Goal: Transaction & Acquisition: Obtain resource

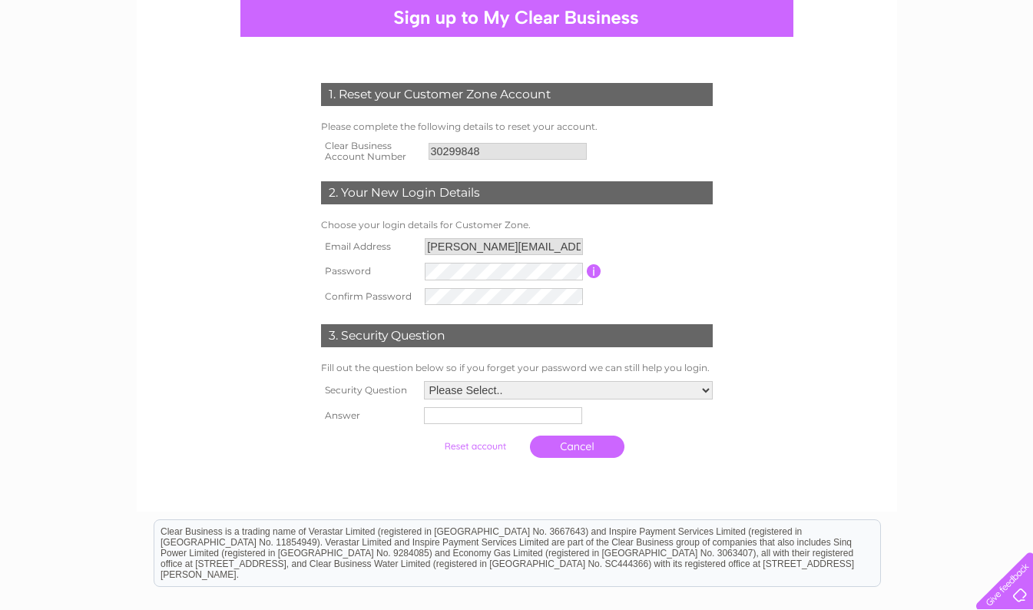
scroll to position [204, 0]
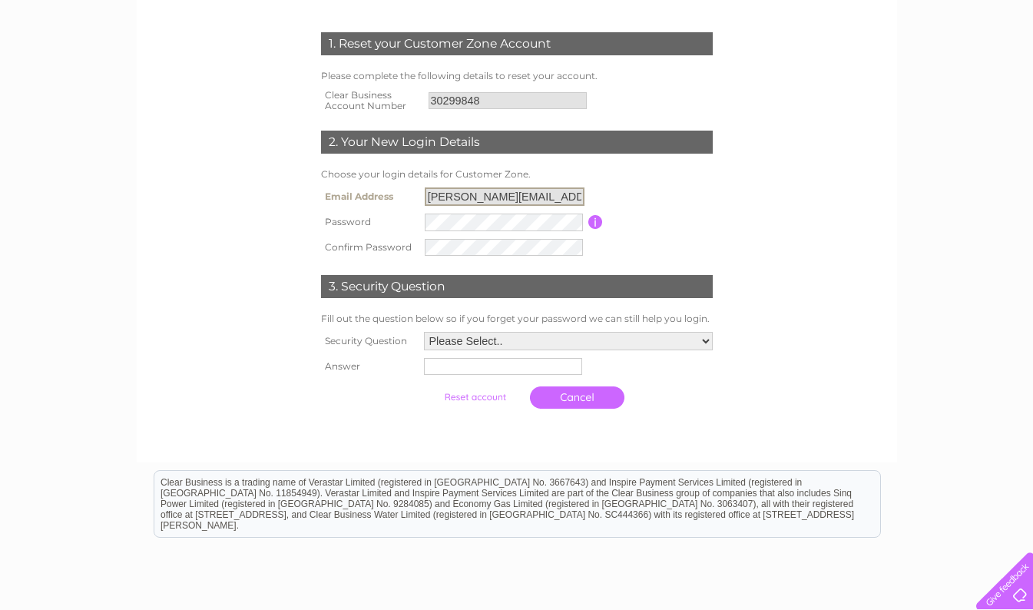
click at [563, 204] on input "tim.barlow@hubliving.com" at bounding box center [505, 196] width 160 height 18
click at [563, 201] on input "tim.barlow@hubliving.com" at bounding box center [505, 196] width 160 height 18
click at [537, 334] on select "Please Select.. In what town or city was your first job? In what town or city d…" at bounding box center [568, 341] width 289 height 18
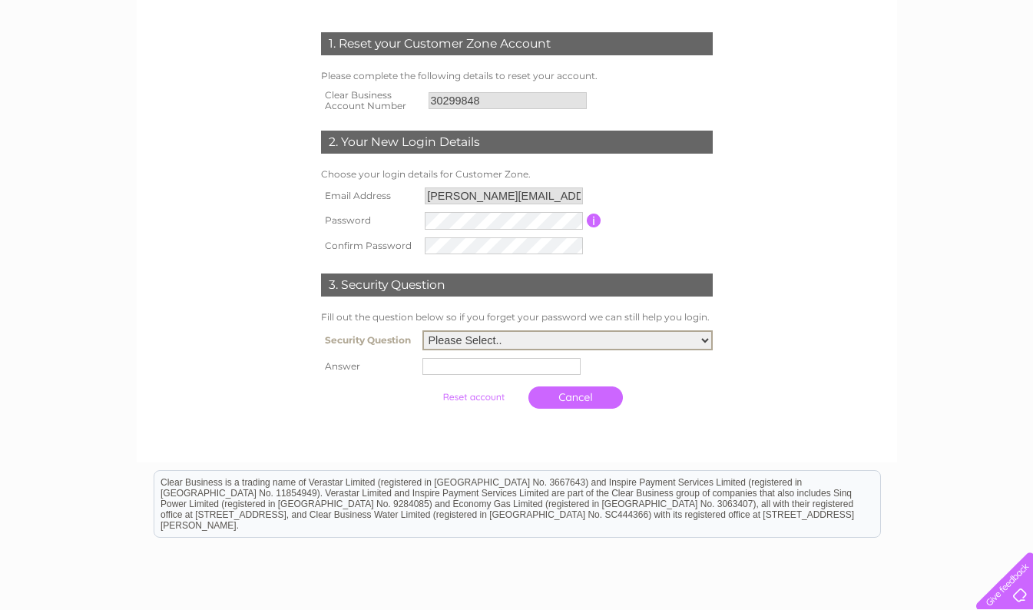
select select "1"
click at [422, 332] on select "Please Select.. In what town or city was your first job? In what town or city d…" at bounding box center [567, 340] width 290 height 20
click at [495, 367] on input "text" at bounding box center [501, 366] width 158 height 17
type input "london"
click at [191, 105] on form "1. Reset your Customer Zone Account Please complete the following details to re…" at bounding box center [516, 224] width 731 height 444
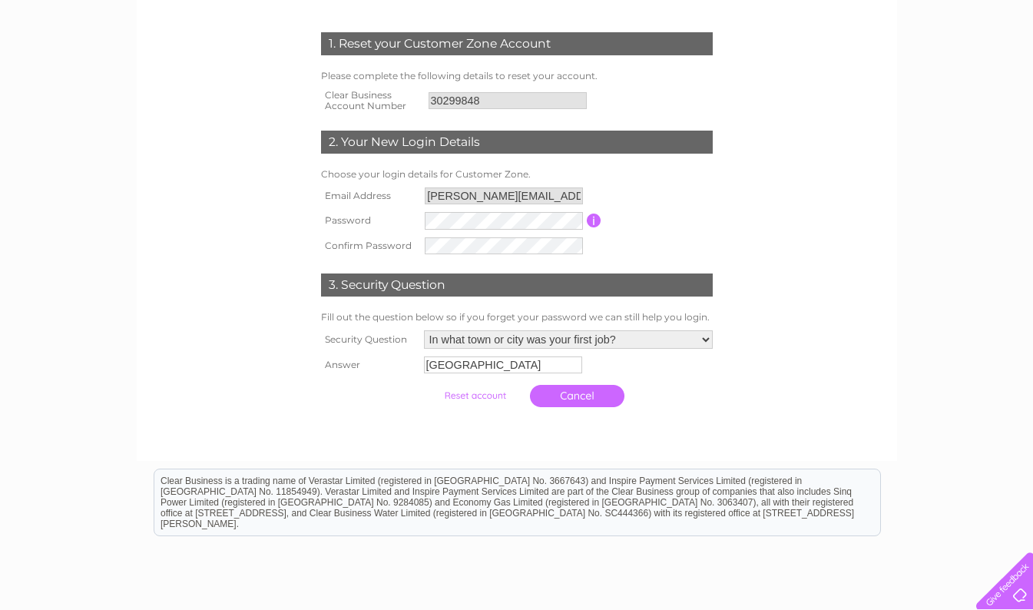
click at [484, 405] on input "submit" at bounding box center [475, 395] width 94 height 21
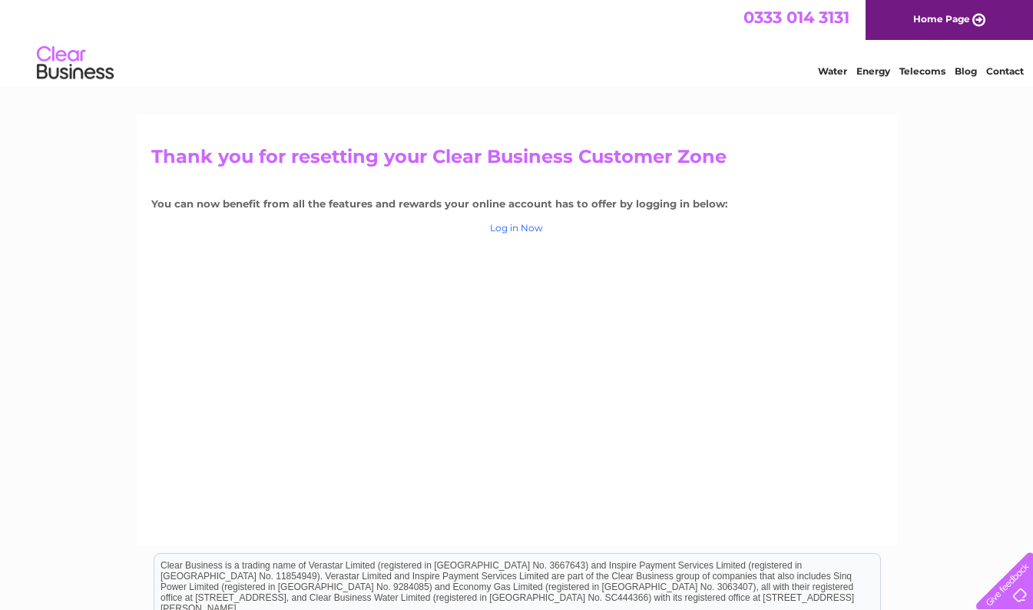
click at [529, 231] on link "Log in Now" at bounding box center [516, 228] width 53 height 12
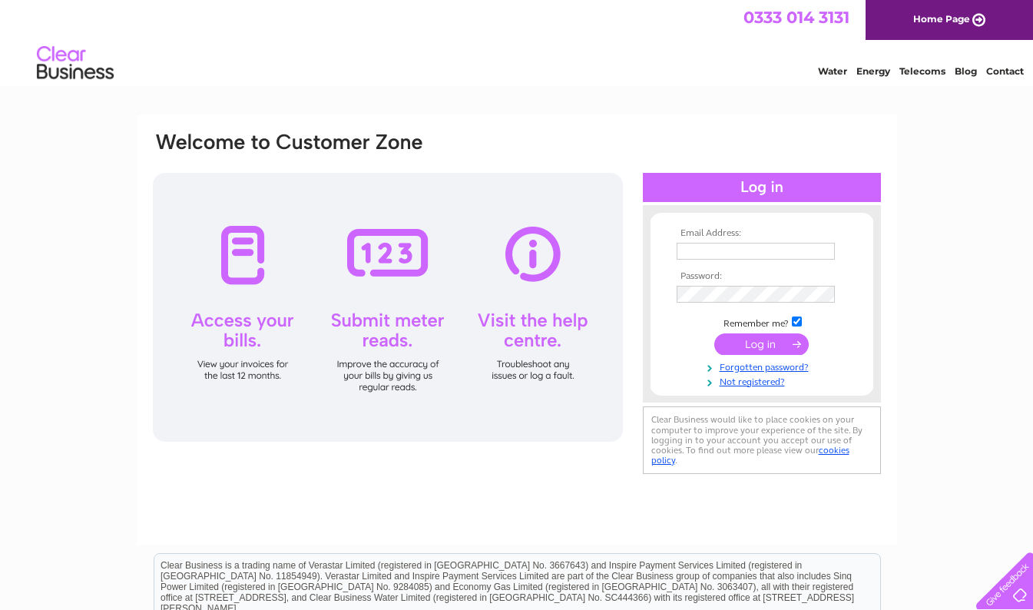
type input "tim.barlow@hubliving.com"
click at [745, 342] on input "submit" at bounding box center [761, 343] width 94 height 21
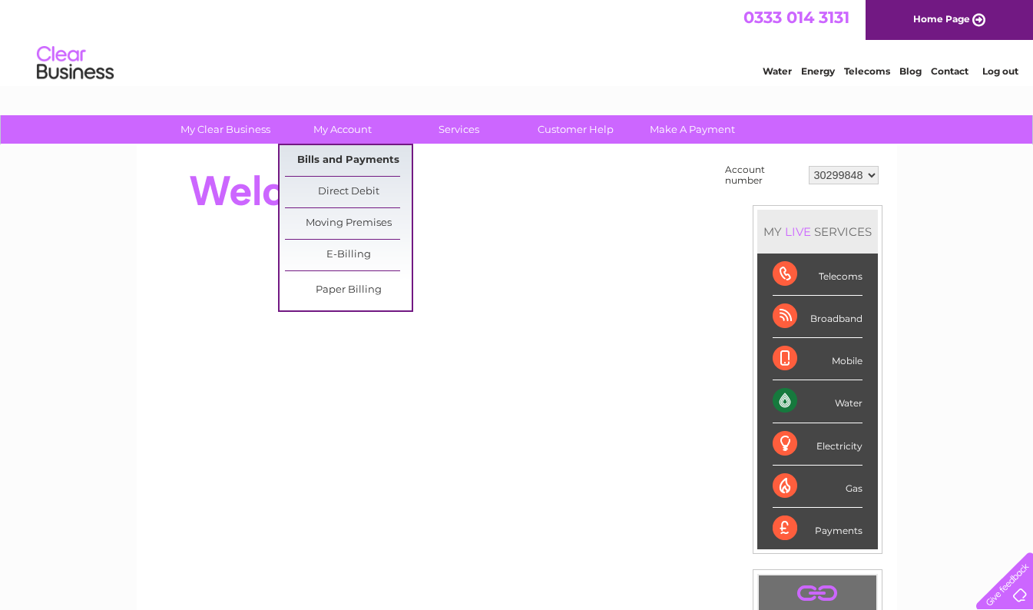
click at [344, 149] on link "Bills and Payments" at bounding box center [348, 160] width 127 height 31
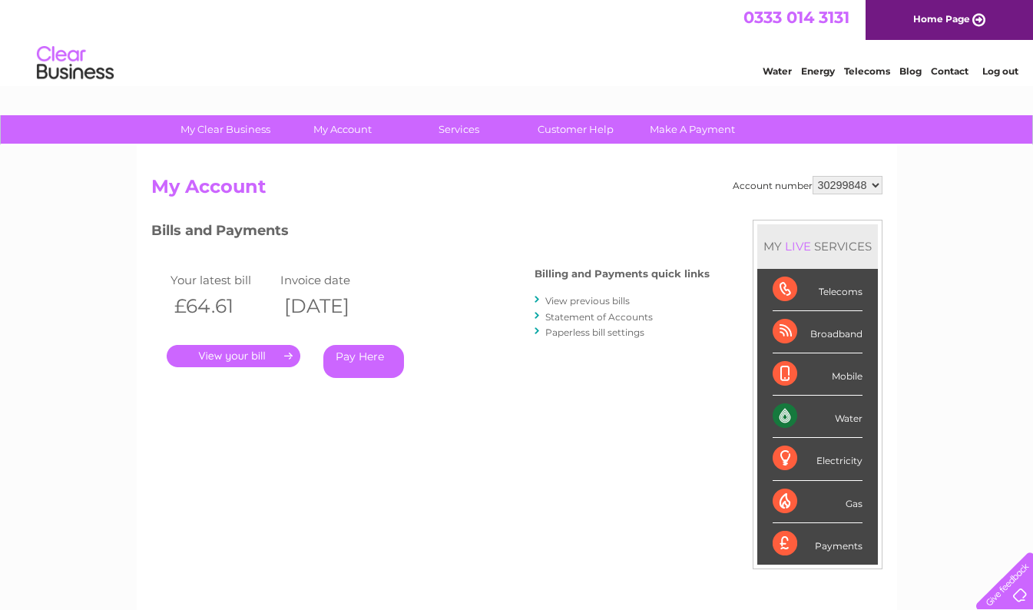
click at [230, 362] on link "." at bounding box center [234, 356] width 134 height 22
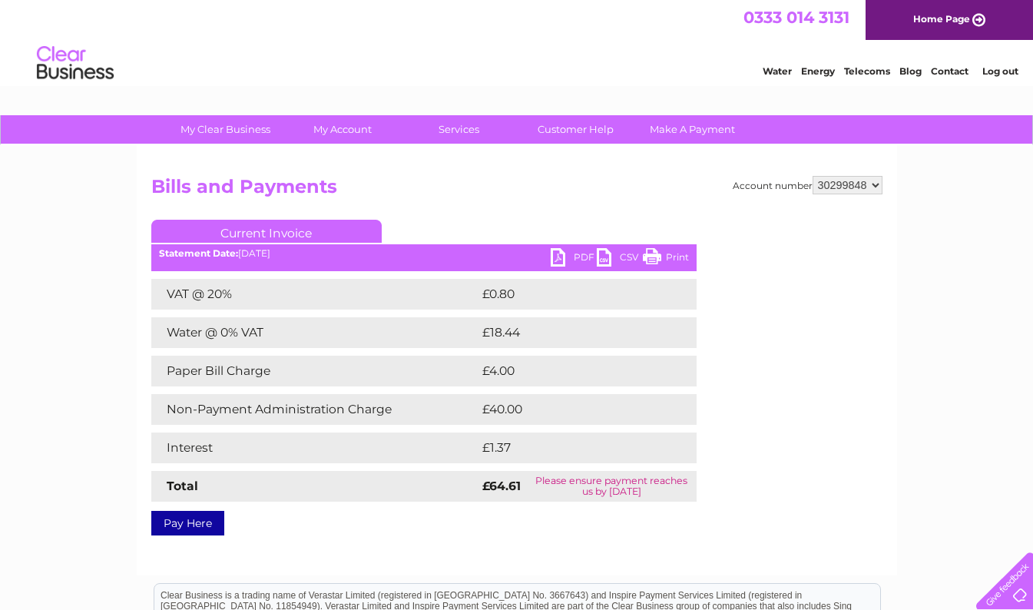
click at [570, 260] on link "PDF" at bounding box center [573, 259] width 46 height 22
